Goal: Information Seeking & Learning: Learn about a topic

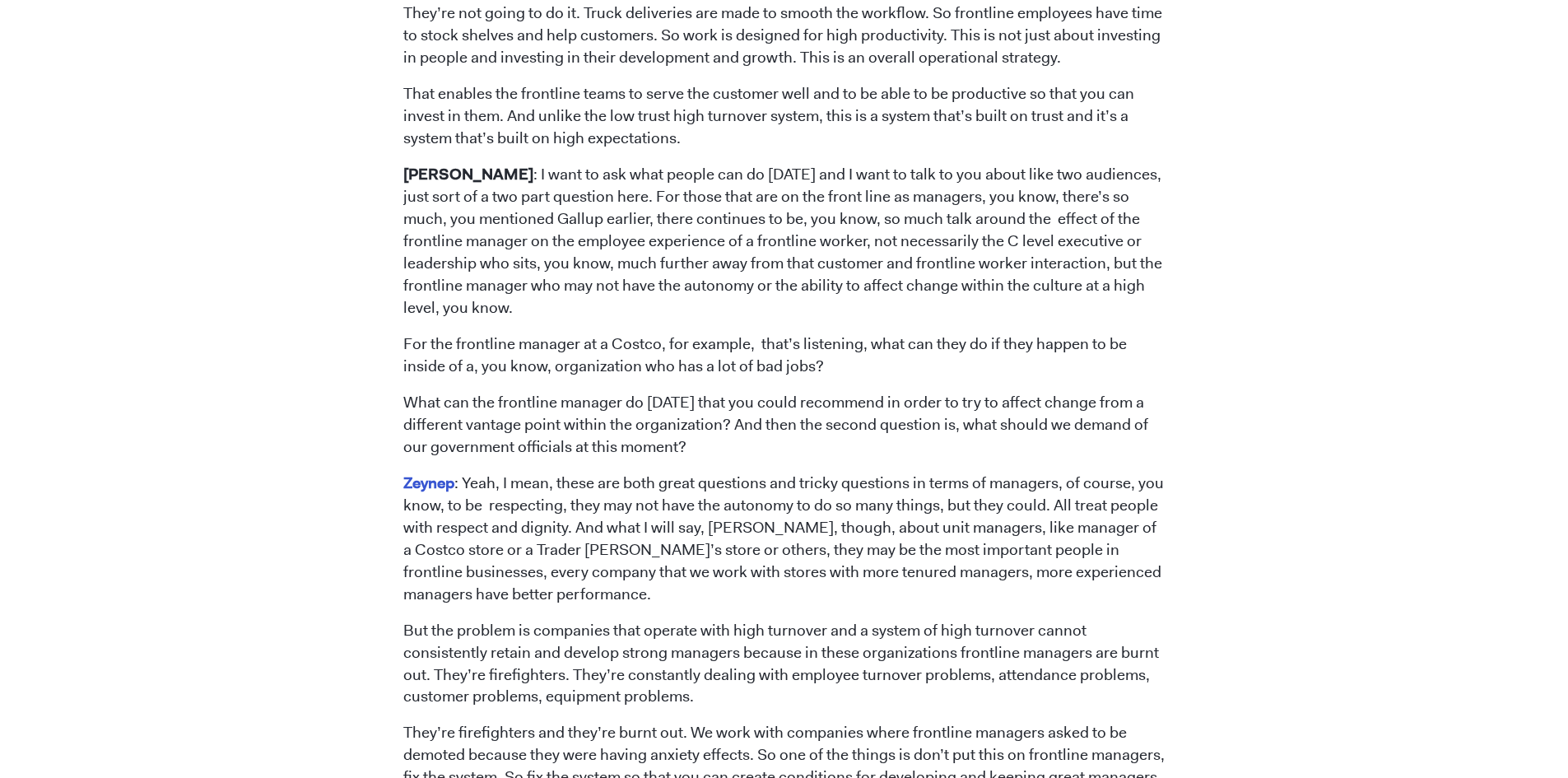
scroll to position [5568, 0]
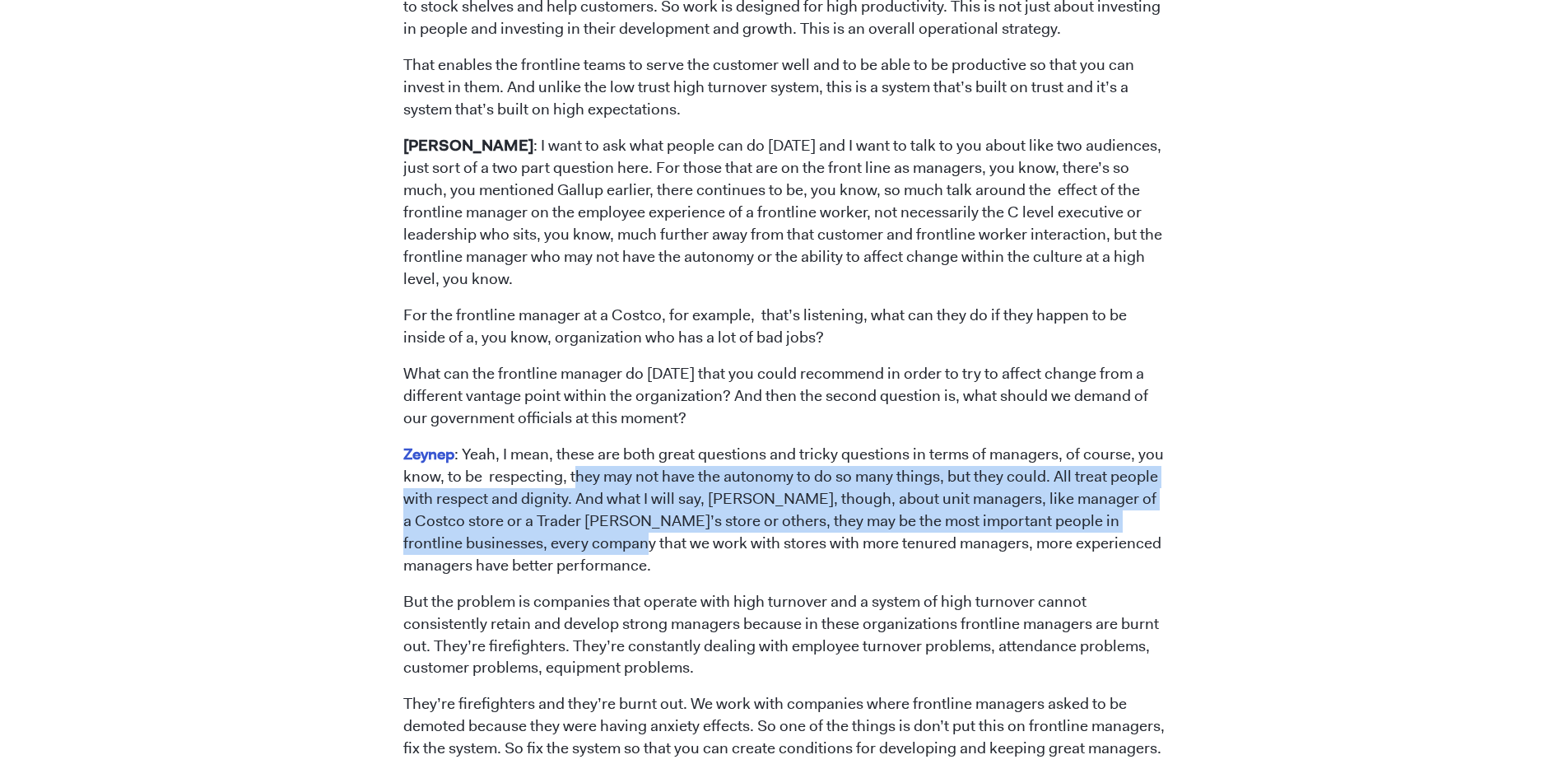
drag, startPoint x: 577, startPoint y: 375, endPoint x: 597, endPoint y: 427, distance: 55.7
click at [597, 444] on p "Zeynep : Yeah, I mean, these are both great questions and tricky questions in t…" at bounding box center [784, 510] width 762 height 133
click at [519, 444] on p "Zeynep : Yeah, I mean, these are both great questions and tricky questions in t…" at bounding box center [784, 510] width 762 height 133
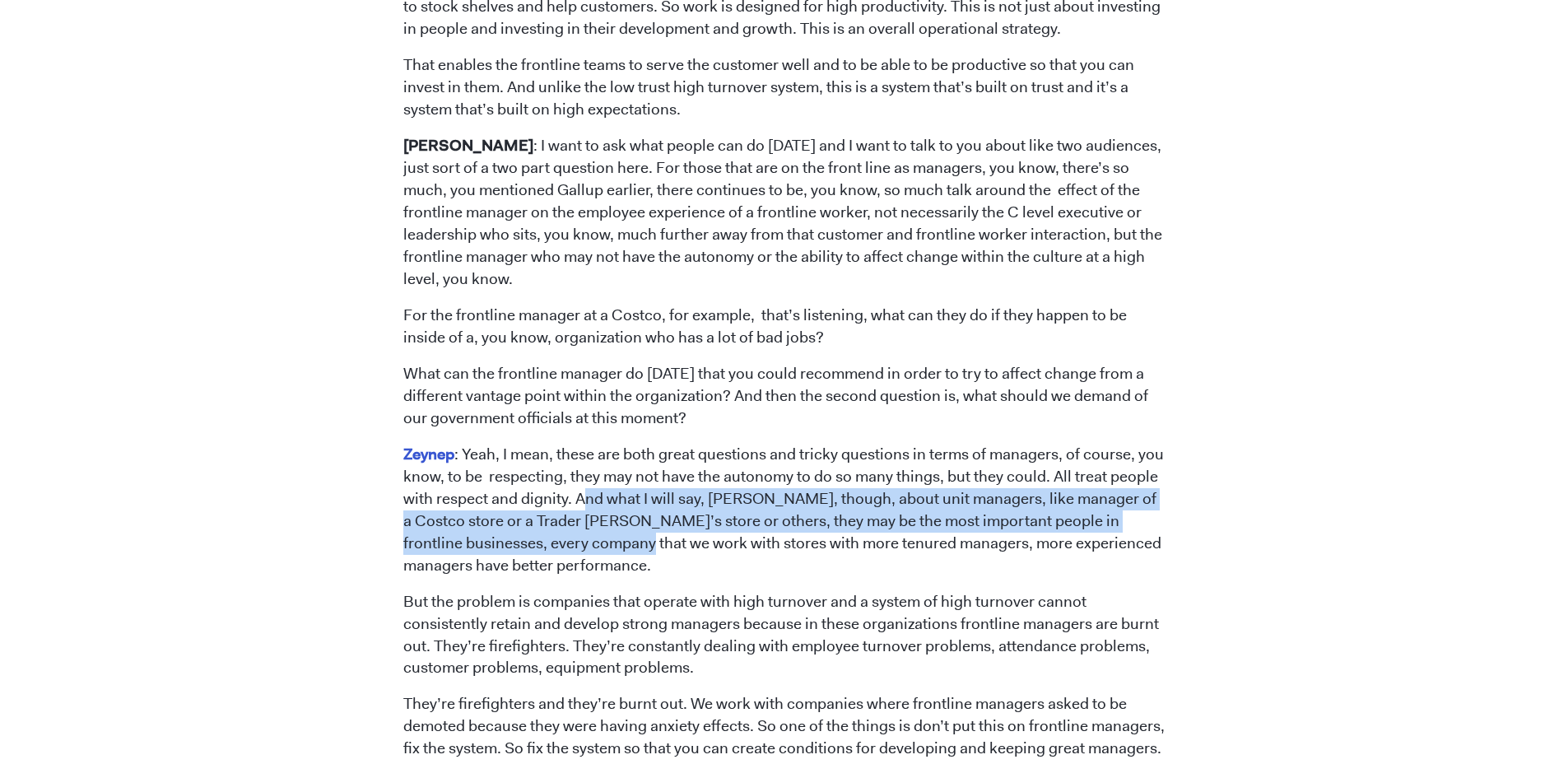
drag, startPoint x: 582, startPoint y: 389, endPoint x: 600, endPoint y: 433, distance: 47.5
click at [600, 444] on p "Zeynep : Yeah, I mean, these are both great questions and tricky questions in t…" at bounding box center [784, 510] width 762 height 133
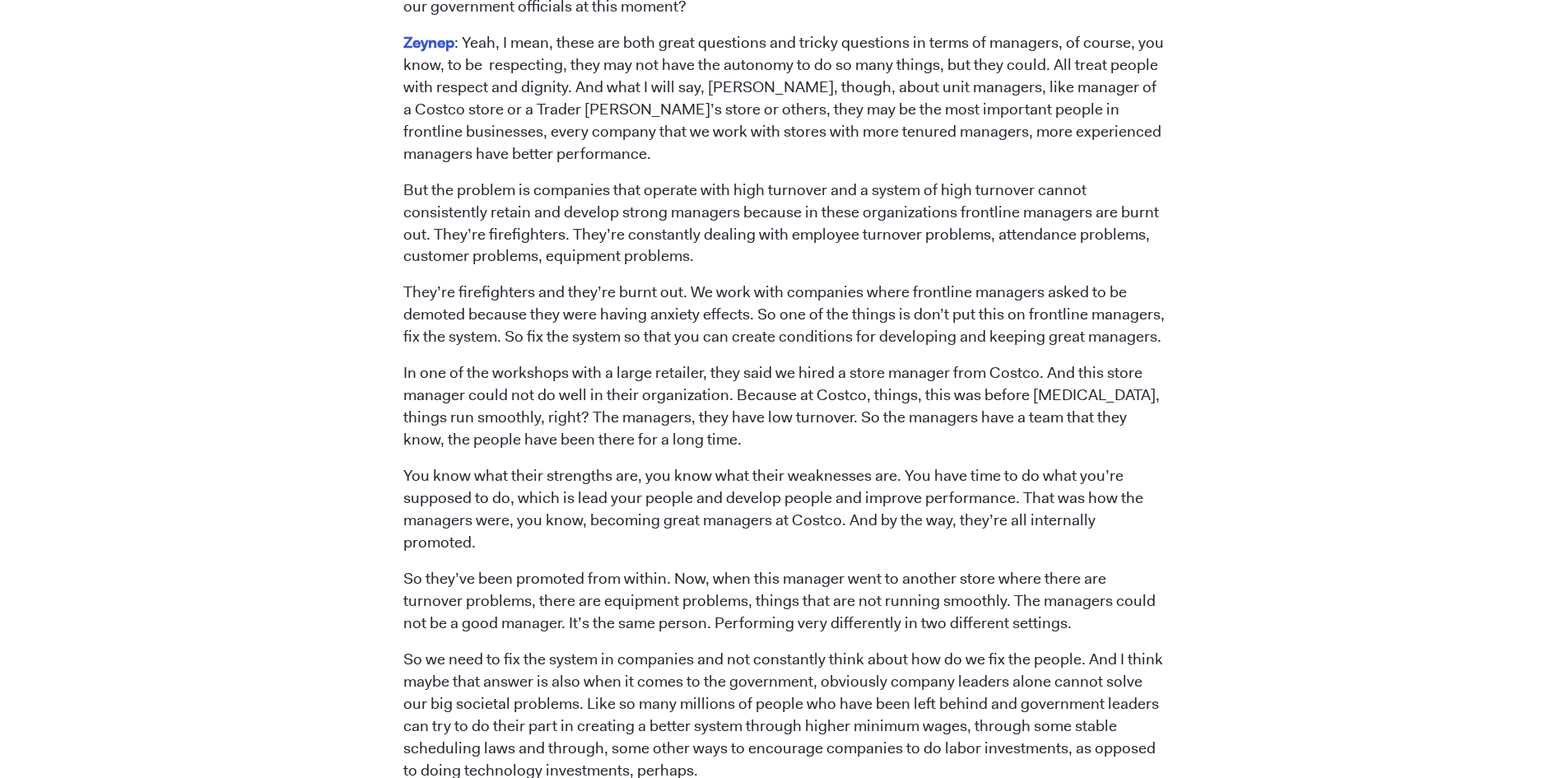
scroll to position [6062, 0]
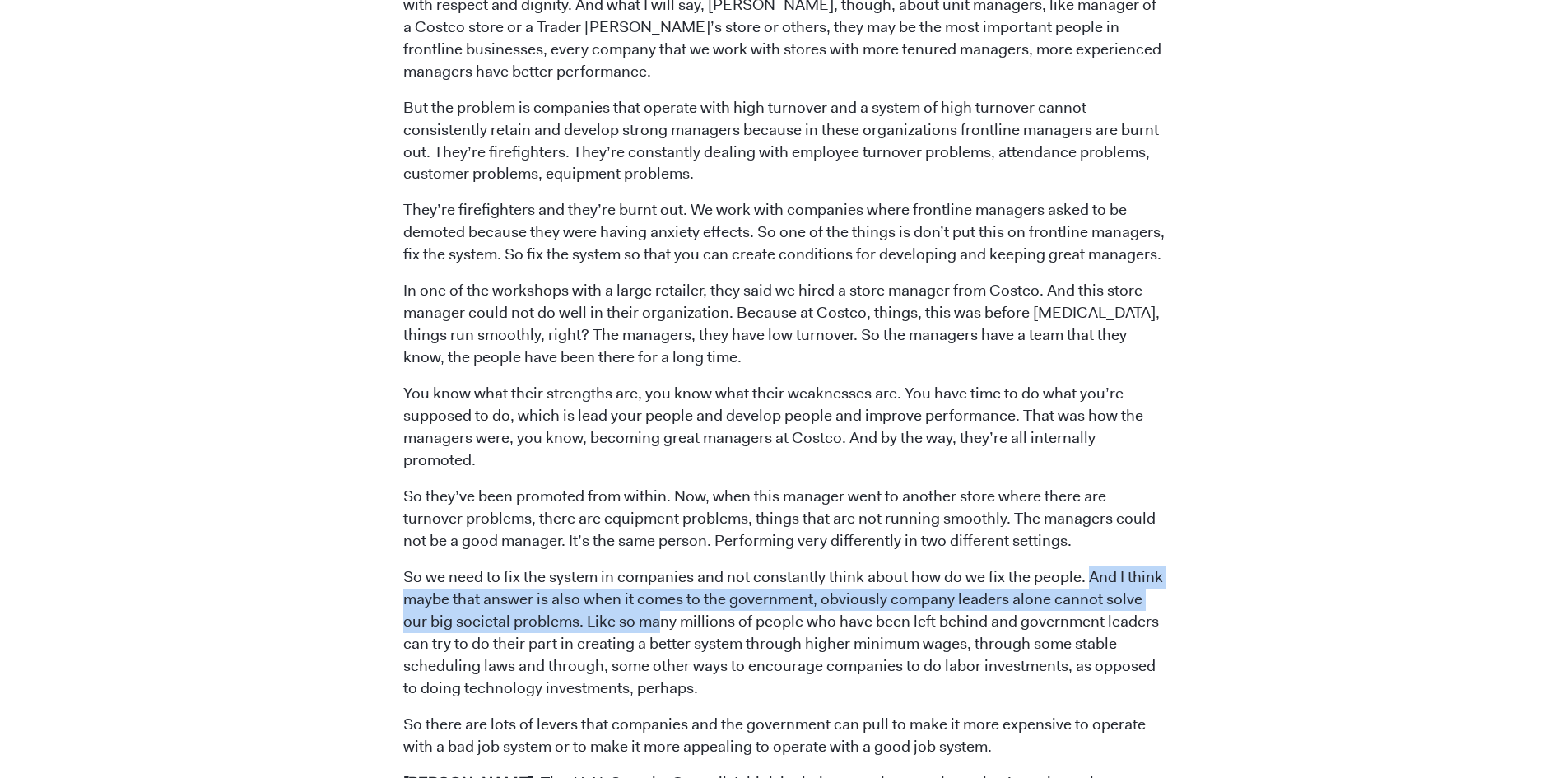
drag, startPoint x: 1090, startPoint y: 467, endPoint x: 629, endPoint y: 509, distance: 462.9
click at [629, 566] on p "So we need to fix the system in companies and not constantly think about how do…" at bounding box center [784, 633] width 762 height 133
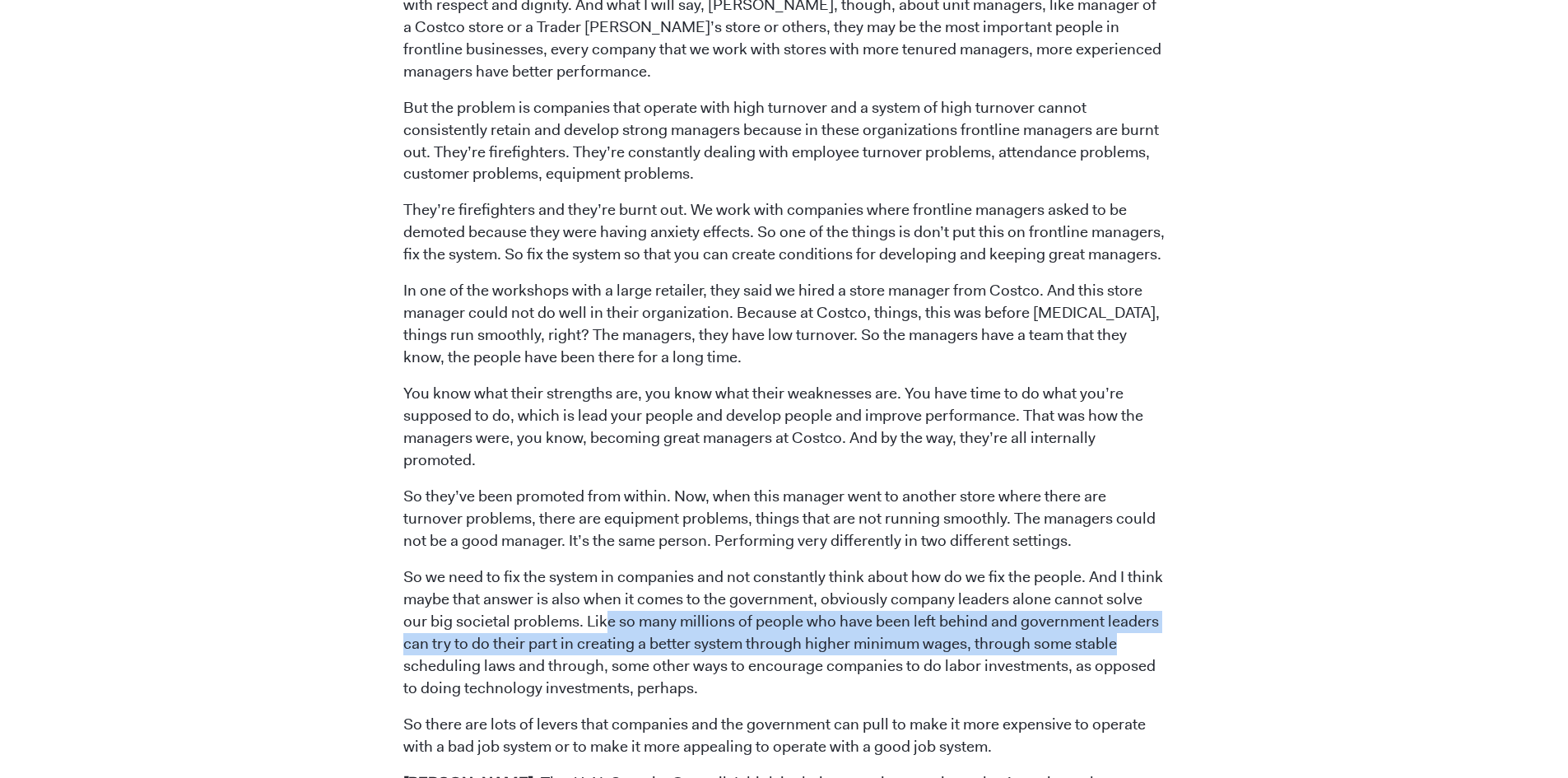
drag, startPoint x: 582, startPoint y: 513, endPoint x: 1133, endPoint y: 529, distance: 551.2
click at [1133, 566] on p "So we need to fix the system in companies and not constantly think about how do…" at bounding box center [784, 633] width 762 height 133
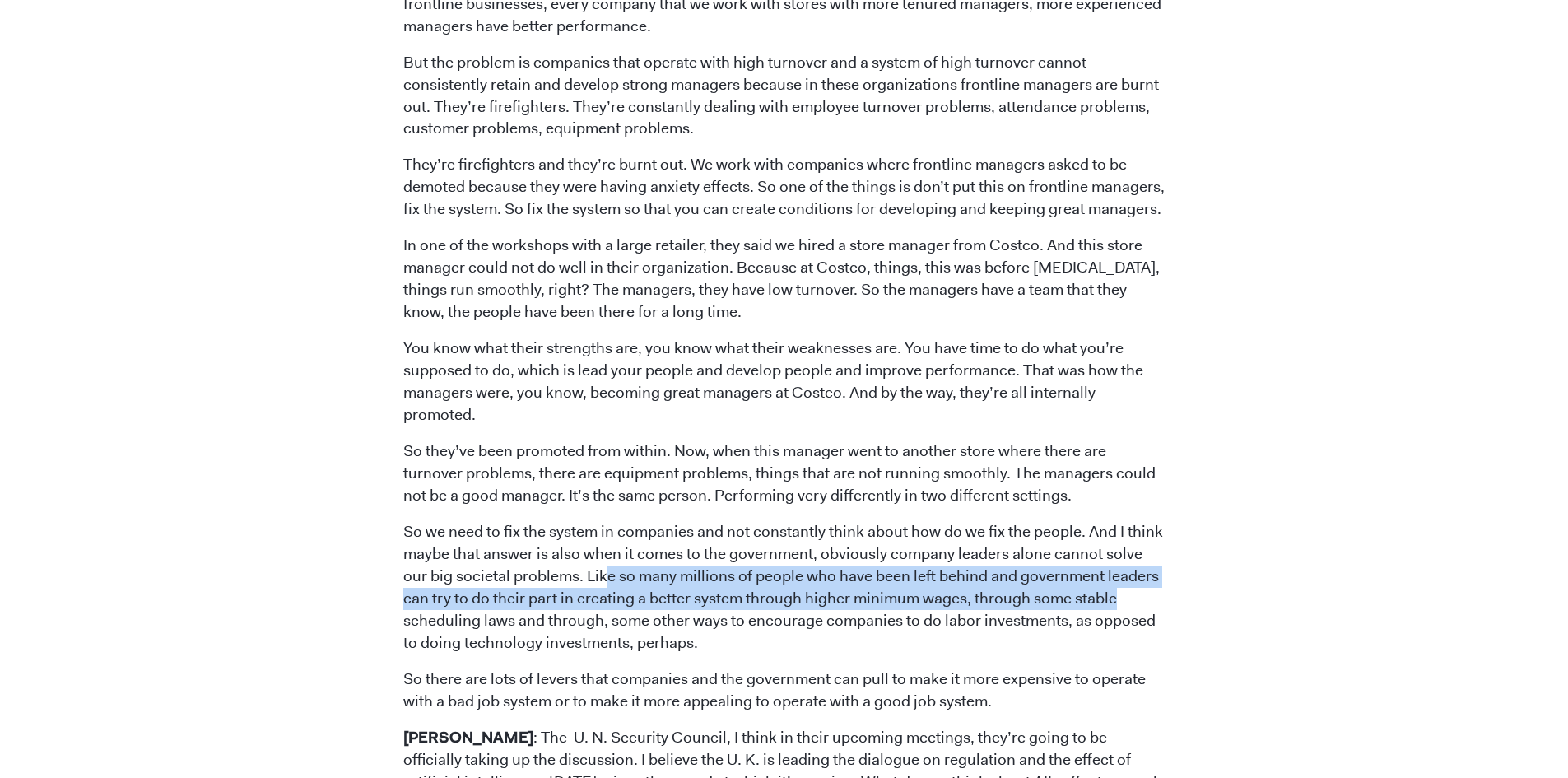
scroll to position [6144, 0]
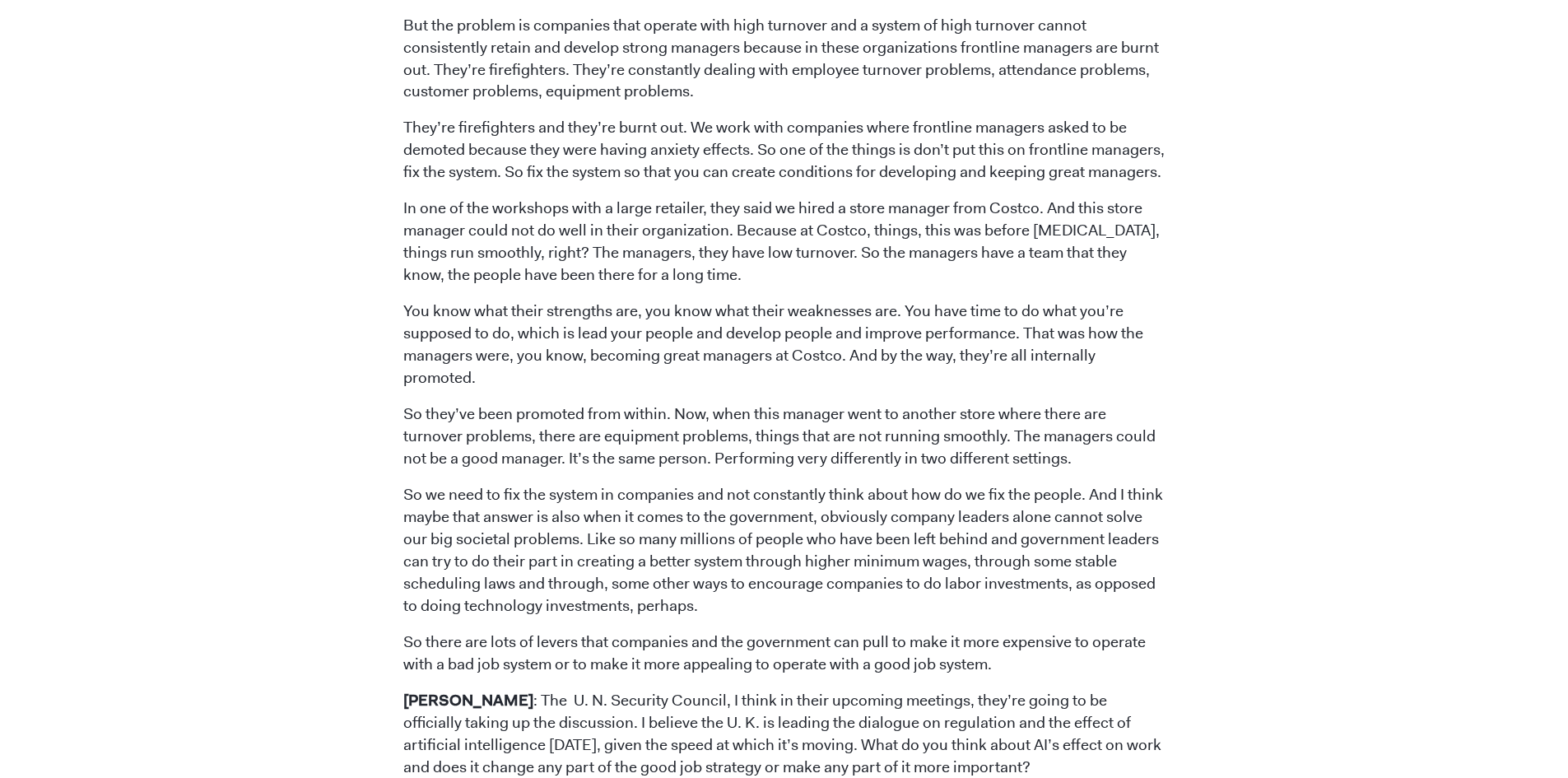
click at [877, 631] on p "So there are lots of levers that companies and the government can pull to make …" at bounding box center [784, 653] width 762 height 45
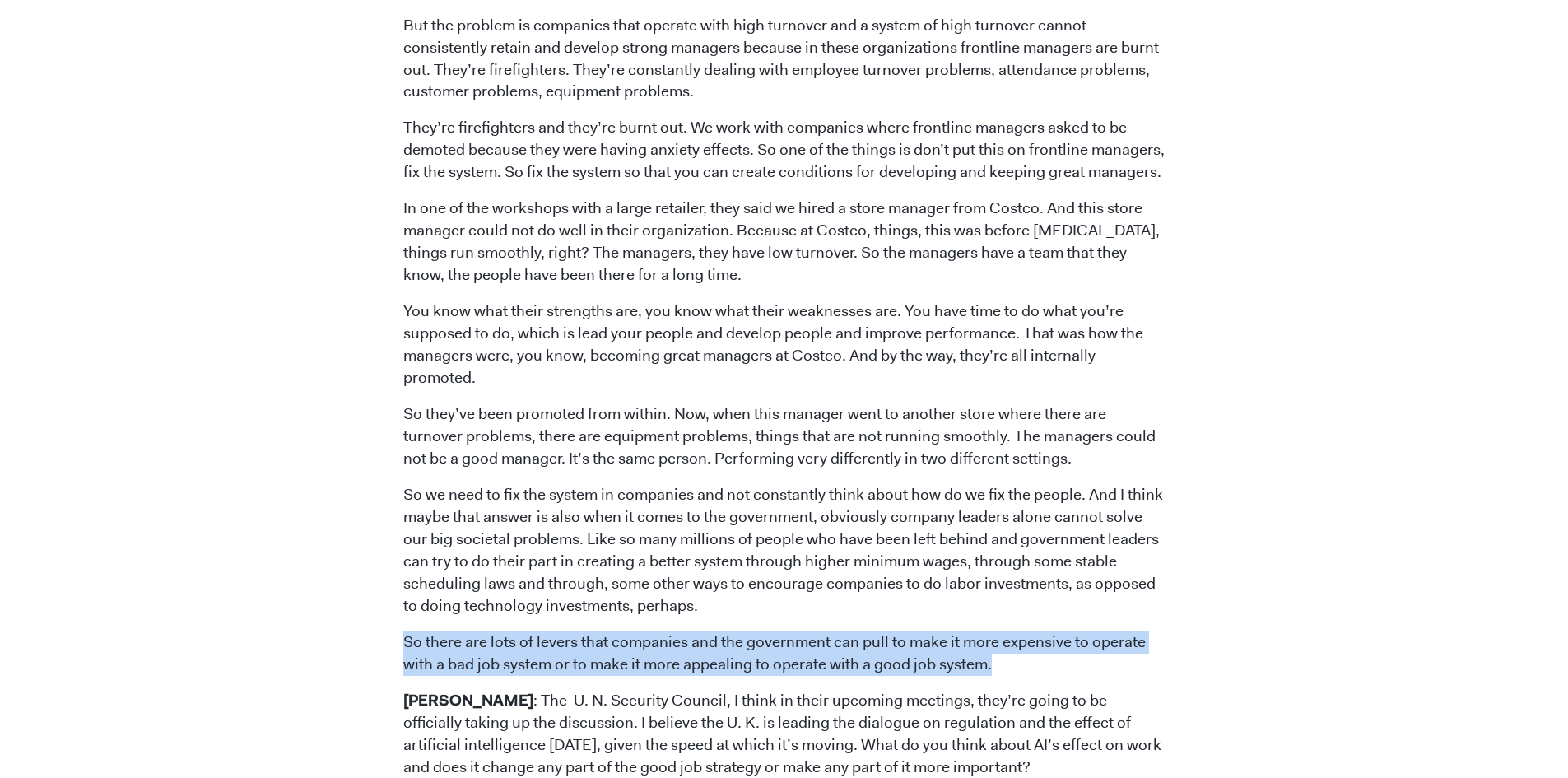
click at [877, 631] on p "So there are lots of levers that companies and the government can pull to make …" at bounding box center [784, 653] width 762 height 45
click at [647, 631] on p "So there are lots of levers that companies and the government can pull to make …" at bounding box center [784, 653] width 762 height 45
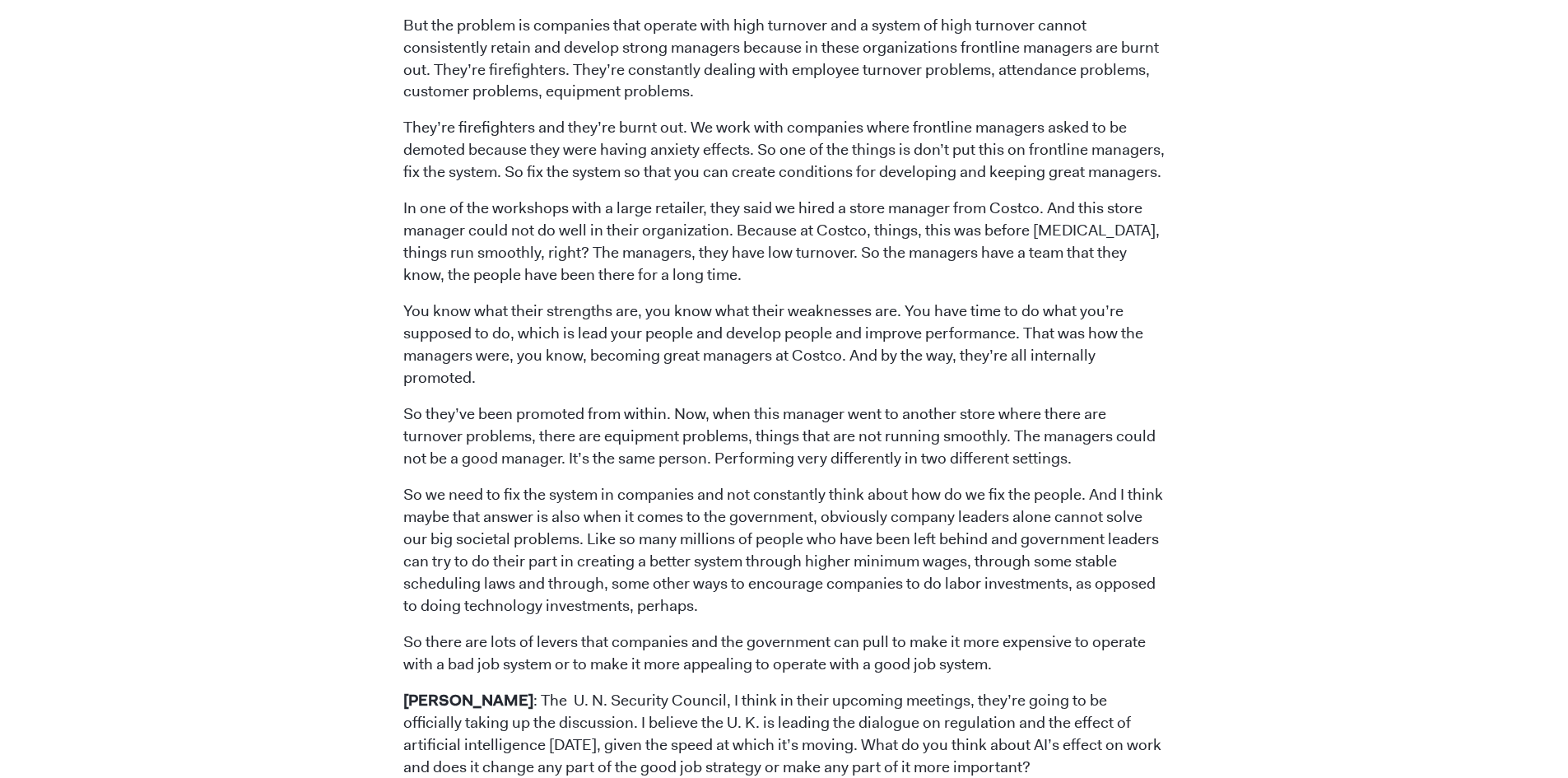
drag, startPoint x: 590, startPoint y: 532, endPoint x: 1004, endPoint y: 551, distance: 414.4
click at [1004, 631] on p "So there are lots of levers that companies and the government can pull to make …" at bounding box center [784, 653] width 762 height 45
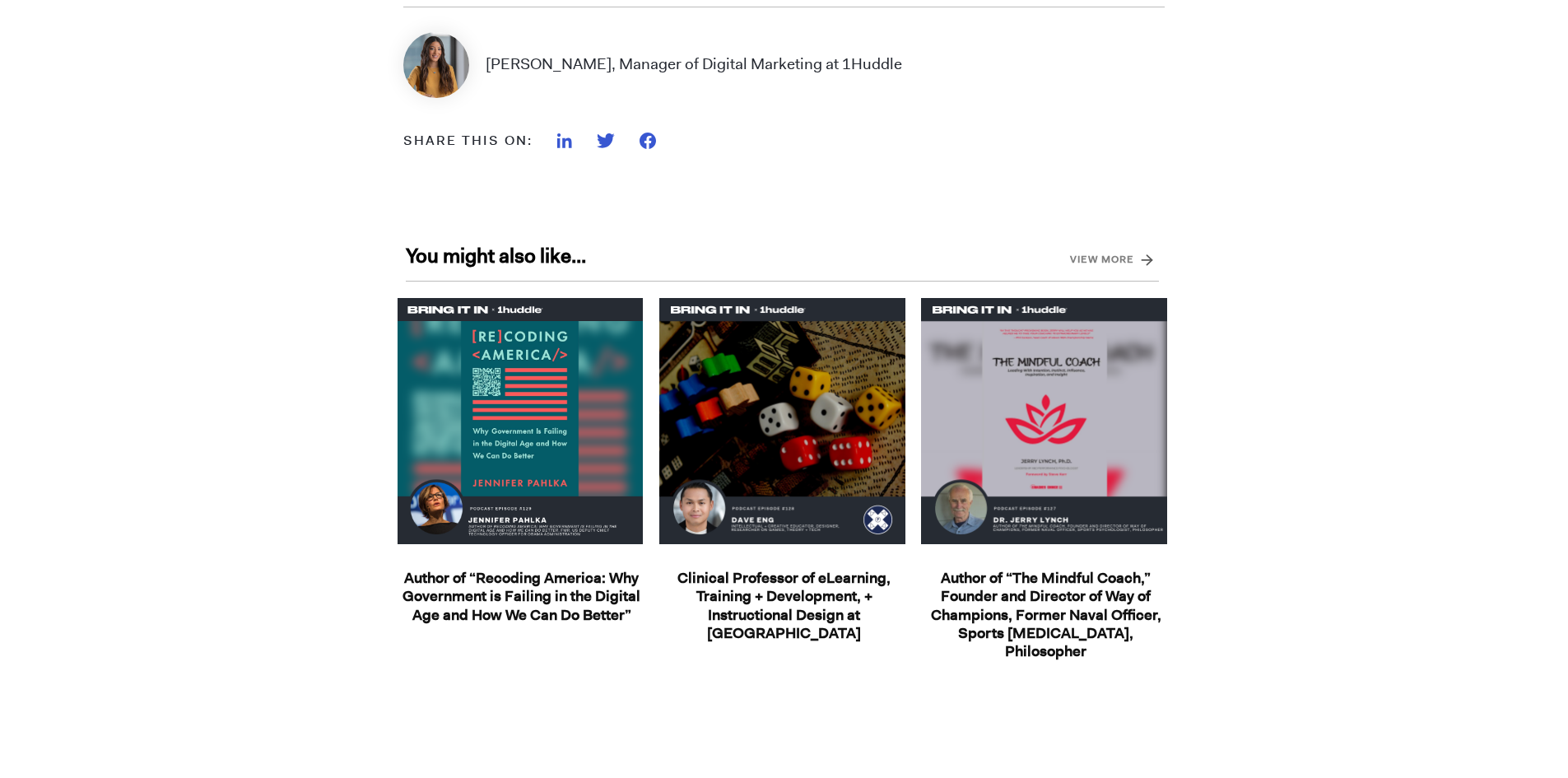
scroll to position [7954, 0]
